Goal: Find specific page/section: Find specific page/section

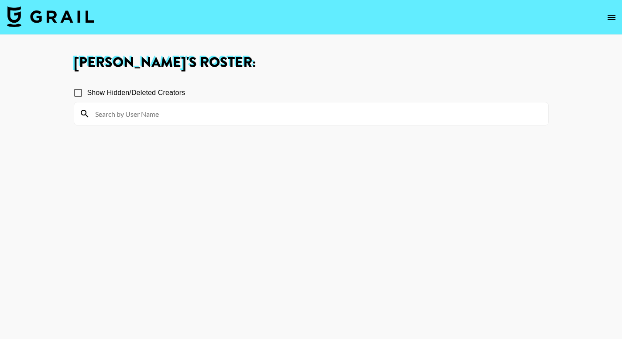
click at [610, 23] on button "open drawer" at bounding box center [611, 17] width 17 height 17
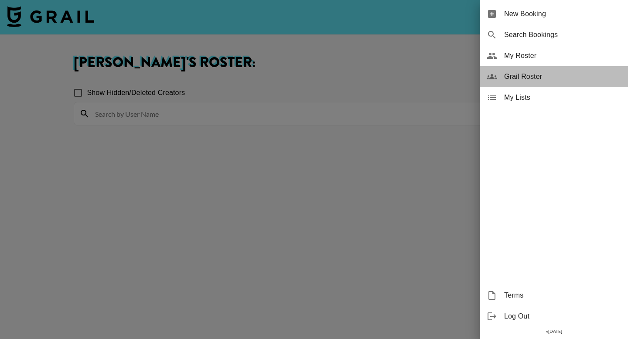
click at [557, 76] on span "Grail Roster" at bounding box center [562, 77] width 117 height 10
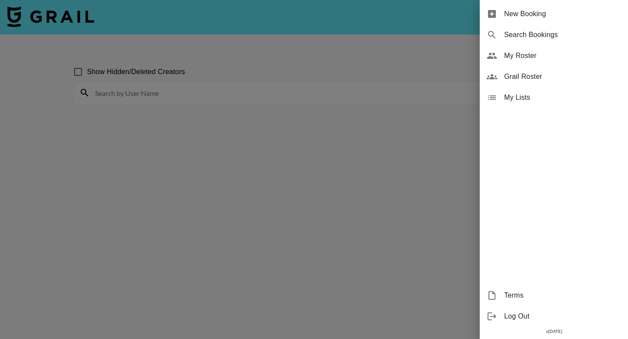
click at [505, 75] on span "Grail Roster" at bounding box center [562, 77] width 117 height 10
click at [491, 78] on icon at bounding box center [492, 76] width 10 height 5
click at [529, 75] on span "Grail Roster" at bounding box center [562, 77] width 117 height 10
click at [550, 80] on span "Grail Roster" at bounding box center [562, 77] width 117 height 10
click at [388, 165] on div at bounding box center [314, 169] width 628 height 339
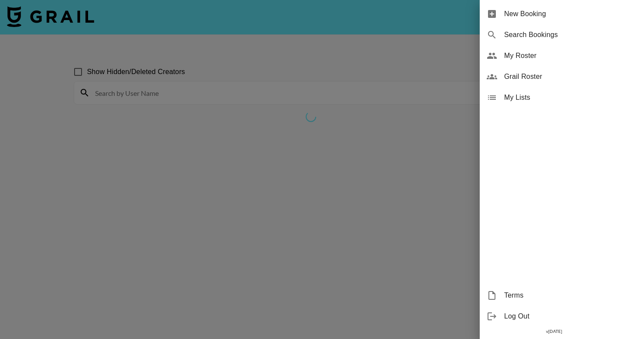
click at [417, 168] on div at bounding box center [314, 169] width 628 height 339
click at [385, 54] on div at bounding box center [314, 169] width 628 height 339
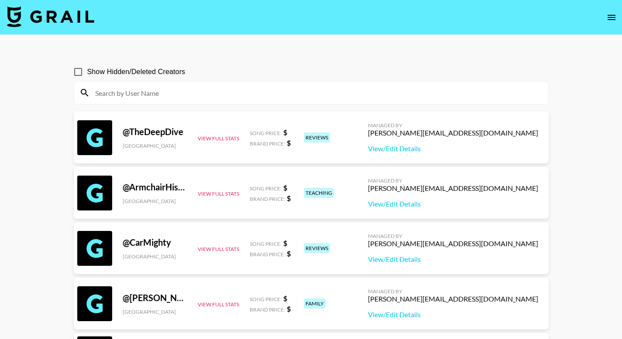
click at [127, 94] on input at bounding box center [316, 93] width 453 height 14
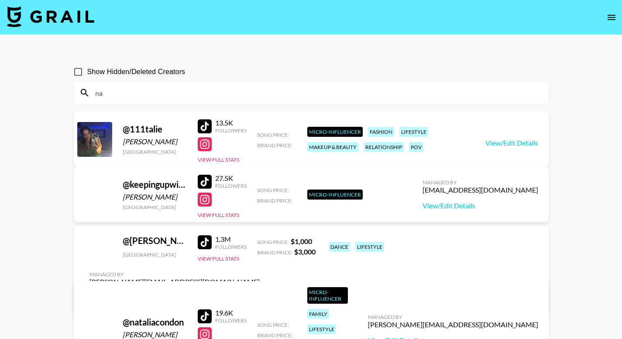
type input "n"
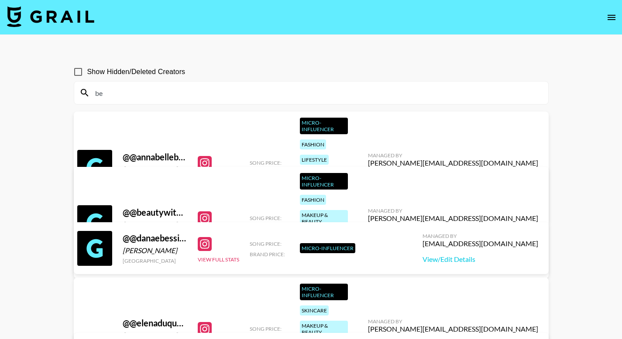
type input "b"
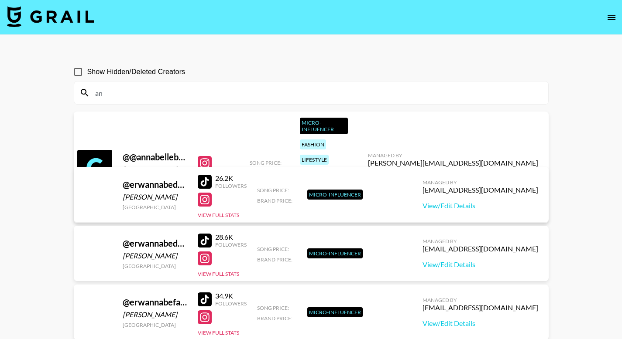
type input "a"
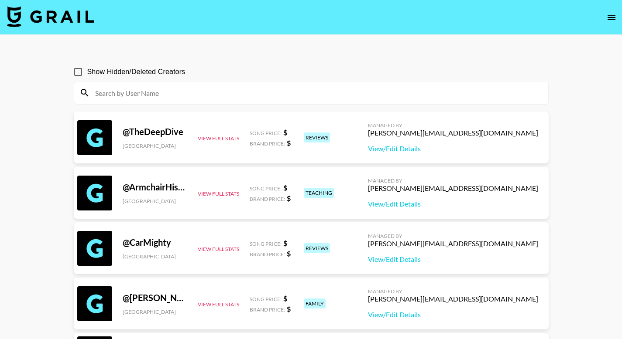
click at [130, 88] on input at bounding box center [316, 93] width 453 height 14
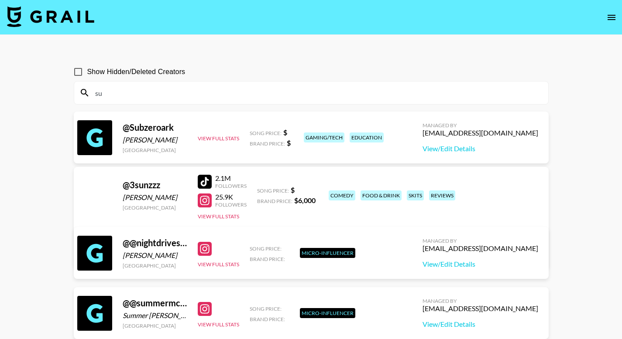
type input "s"
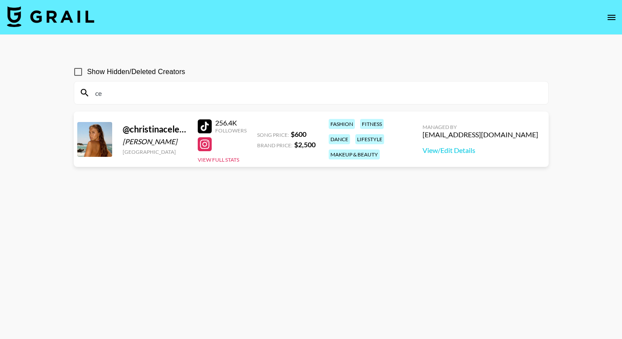
type input "c"
